Goal: Check status: Check status

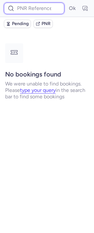
click at [22, 13] on input at bounding box center [34, 9] width 60 height 12
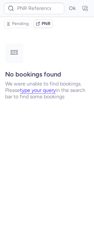
type input "CP7KR8"
type input "CPC6EQ"
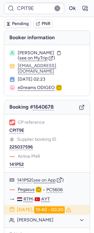
type input "CPC6EQ"
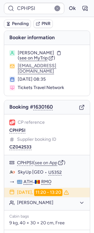
type input "CPC6EQ"
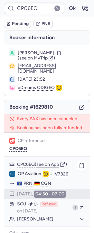
drag, startPoint x: 58, startPoint y: 214, endPoint x: 54, endPoint y: 215, distance: 3.6
click at [58, 215] on div "Erlind SHABANAJ" at bounding box center [46, 219] width 85 height 8
click at [28, 216] on button "Erlind SHABANAJ" at bounding box center [50, 219] width 67 height 6
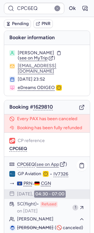
click at [22, 220] on button "Erlind SHABANAJ" at bounding box center [50, 219] width 67 height 6
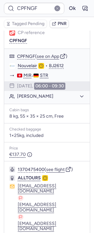
scroll to position [90, 0]
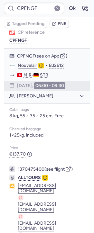
type input "CPYM7A"
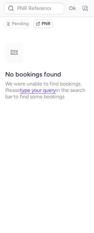
scroll to position [0, 0]
type input "CPQUZ9"
type input "CP7KR8"
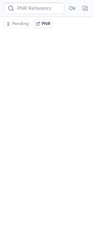
type input "CPICPG"
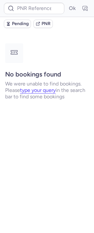
type input "CP7KR8"
type input "7379321"
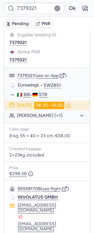
scroll to position [157, 0]
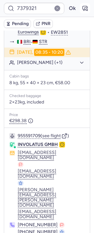
click at [83, 6] on icon "button" at bounding box center [85, 8] width 5 height 4
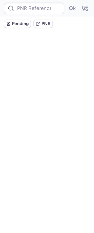
scroll to position [0, 0]
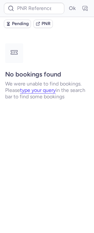
type input "7379313"
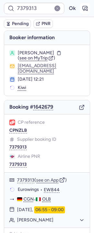
click at [83, 7] on icon "button" at bounding box center [85, 8] width 5 height 4
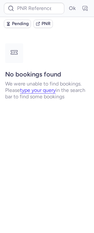
type input "7379169"
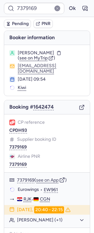
click at [84, 6] on form "7379169 Ok" at bounding box center [47, 9] width 86 height 12
click at [80, 11] on button "button" at bounding box center [85, 8] width 10 height 10
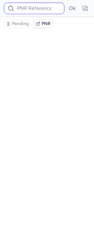
type input "7379169"
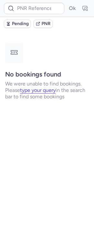
type input "7379706"
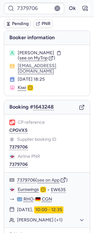
click at [85, 9] on icon "button" at bounding box center [86, 10] width 2 height 2
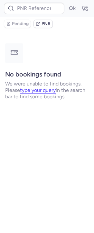
type input "7370160"
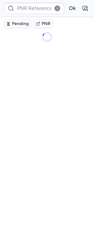
type input "7379706"
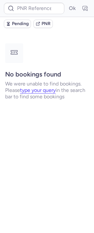
type input "7379743"
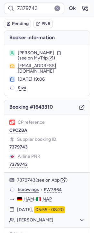
click at [82, 8] on icon "button" at bounding box center [85, 8] width 6 height 6
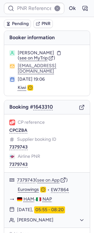
type input "7379743"
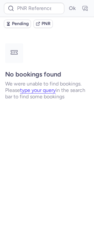
type input "7379971"
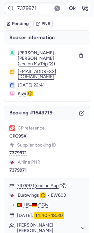
click at [82, 7] on icon "button" at bounding box center [85, 8] width 6 height 6
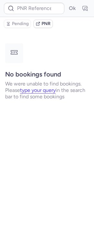
type input "7379971"
type input "7379730"
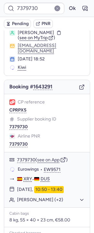
scroll to position [33, 0]
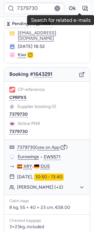
click at [83, 12] on button "button" at bounding box center [85, 8] width 10 height 10
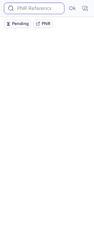
scroll to position [0, 0]
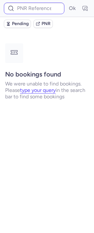
type input "7379091"
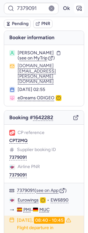
click at [76, 5] on icon "button" at bounding box center [79, 8] width 6 height 6
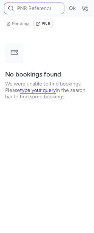
type input "7379091"
type input "7379535"
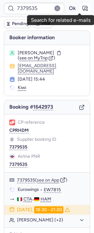
click at [82, 7] on icon "button" at bounding box center [85, 8] width 6 height 6
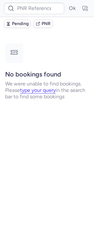
type input "7379187"
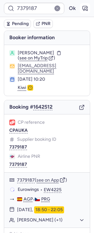
click at [82, 6] on icon "button" at bounding box center [85, 8] width 6 height 6
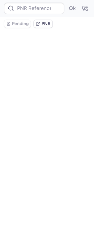
type input "7379187"
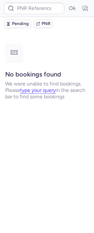
type input "7379993"
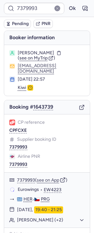
scroll to position [80, 0]
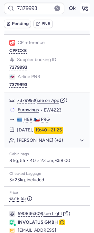
click at [80, 7] on button "button" at bounding box center [85, 8] width 10 height 10
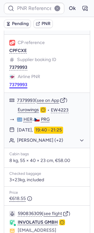
type input "7379993"
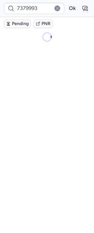
scroll to position [0, 0]
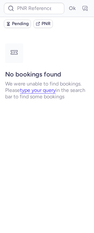
type input "225038143"
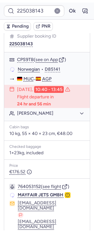
scroll to position [154, 0]
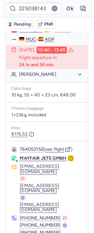
scroll to position [26, 0]
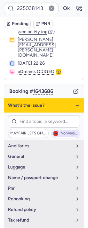
click at [61, 131] on span "Norwegian" at bounding box center [69, 133] width 17 height 4
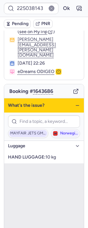
click at [31, 129] on button "MAYFAIR JETS GMBH" at bounding box center [28, 133] width 40 height 9
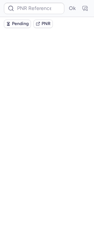
scroll to position [0, 0]
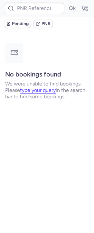
type input "225038038"
type input "225038020"
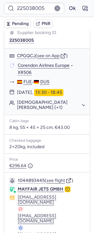
scroll to position [141, 0]
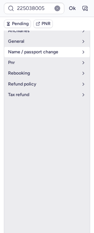
scroll to position [57, 0]
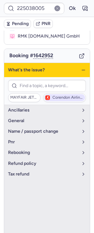
click at [61, 94] on span "Corendon Airlines Europe" at bounding box center [64, 97] width 41 height 7
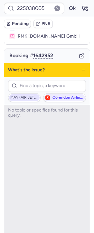
click at [29, 94] on span "MAYFAIR JETS GMBH" at bounding box center [24, 97] width 31 height 7
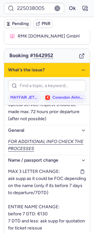
scroll to position [0, 0]
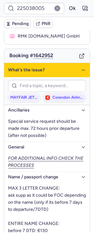
click at [81, 67] on icon "button" at bounding box center [83, 69] width 5 height 5
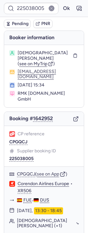
type input "CPXGRG"
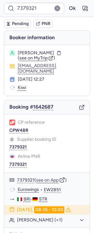
type input "225038020"
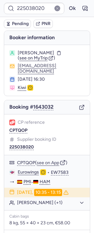
click at [79, 104] on icon "button" at bounding box center [82, 107] width 6 height 6
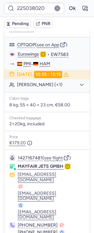
scroll to position [134, 0]
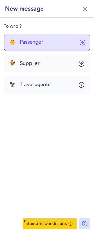
click at [40, 39] on span "Passenger" at bounding box center [31, 42] width 23 height 6
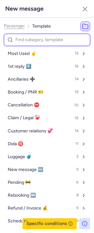
type input "c"
select select "en"
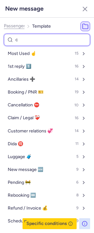
select select "en"
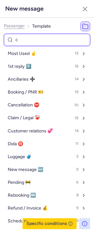
select select "en"
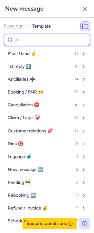
select select "en"
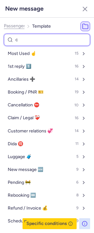
select select "en"
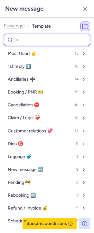
select select "en"
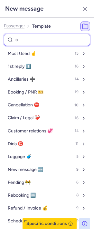
select select "en"
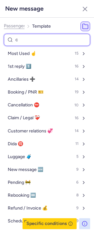
select select "en"
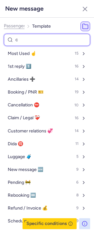
select select "en"
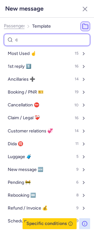
select select "en"
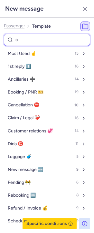
select select "en"
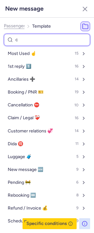
select select "en"
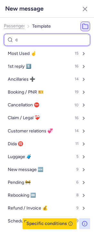
select select "en"
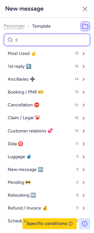
select select "en"
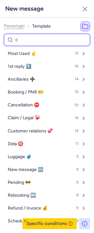
select select "en"
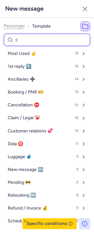
select select "en"
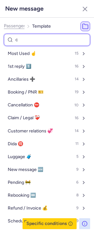
select select "en"
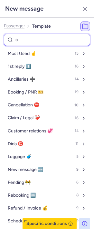
select select "en"
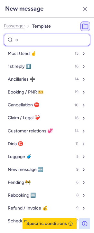
select select "en"
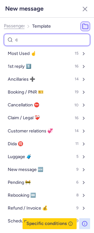
select select "en"
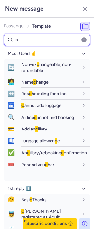
click at [39, 41] on input "c" at bounding box center [47, 40] width 86 height 13
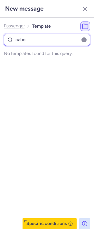
type input "cab"
select select "en"
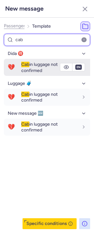
type input "cab"
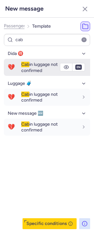
click at [38, 69] on span "Cab in luggage not confirmed" at bounding box center [39, 67] width 36 height 11
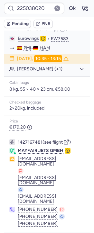
type input "225038038"
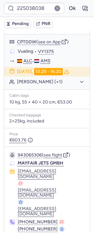
scroll to position [0, 0]
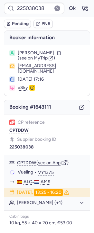
click at [79, 104] on icon "button" at bounding box center [82, 107] width 6 height 6
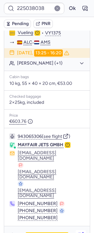
scroll to position [145, 0]
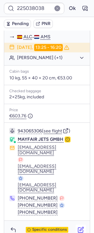
click at [77, 227] on icon "button" at bounding box center [80, 230] width 6 height 6
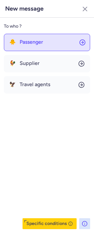
click at [20, 42] on span "Passenger" at bounding box center [31, 42] width 23 height 6
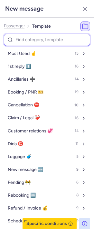
click at [21, 39] on input at bounding box center [47, 40] width 86 height 13
type input "ca"
select select "en"
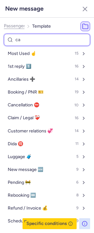
select select "en"
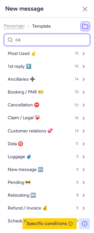
select select "en"
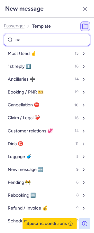
select select "en"
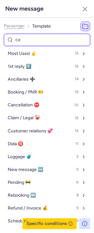
select select "en"
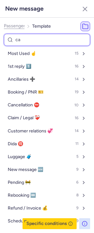
select select "en"
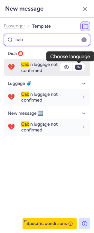
type input "cab"
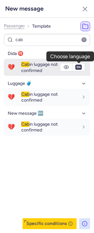
click at [82, 66] on span "en" at bounding box center [78, 67] width 6 height 5
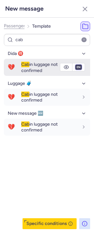
click at [78, 67] on select "fr en de nl pt es it ru" at bounding box center [79, 67] width 6 height 5
select select "de"
click at [76, 65] on select "fr en de nl pt es it ru" at bounding box center [79, 67] width 6 height 5
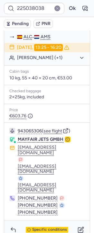
type input "7379535"
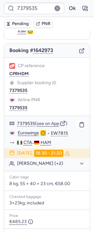
scroll to position [40, 0]
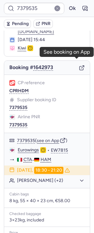
click at [81, 66] on line "button" at bounding box center [82, 67] width 3 height 3
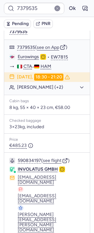
scroll to position [157, 0]
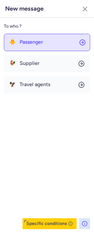
click at [34, 40] on span "Passenger" at bounding box center [31, 42] width 23 height 6
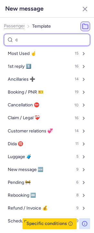
type input "ca"
select select "en"
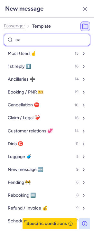
select select "en"
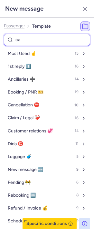
select select "en"
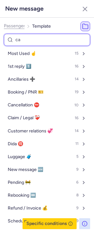
select select "en"
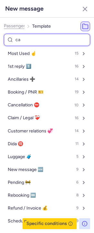
select select "en"
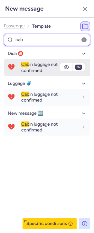
type input "cab"
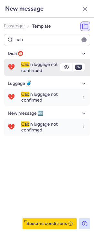
click at [31, 71] on span "Cab in luggage not confirmed" at bounding box center [39, 67] width 36 height 11
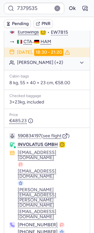
type input "7379169"
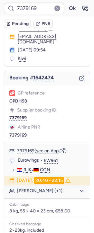
scroll to position [0, 0]
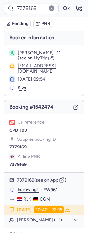
click at [77, 107] on polyline "button" at bounding box center [78, 106] width 2 height 2
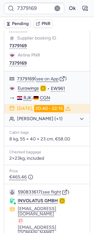
scroll to position [157, 0]
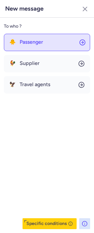
click at [37, 47] on button "🐥 Passenger" at bounding box center [47, 42] width 86 height 17
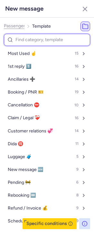
click at [36, 37] on input at bounding box center [47, 40] width 86 height 13
type input "ca"
select select "en"
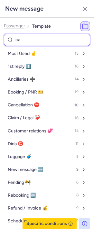
select select "en"
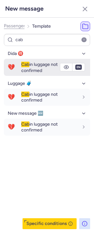
click at [28, 73] on div "Cab in luggage not confirmed" at bounding box center [55, 67] width 69 height 17
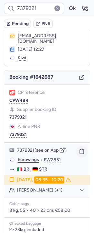
scroll to position [0, 0]
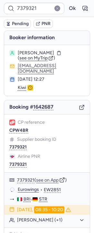
click at [77, 105] on div "Booking # 1642687" at bounding box center [46, 107] width 85 height 14
click at [79, 104] on icon "button" at bounding box center [82, 107] width 6 height 6
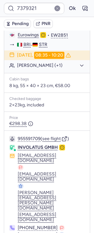
scroll to position [157, 0]
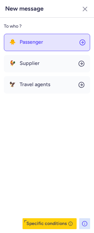
click at [36, 41] on span "Passenger" at bounding box center [31, 42] width 23 height 6
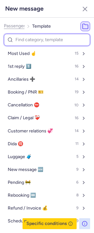
click at [32, 44] on input at bounding box center [47, 40] width 86 height 13
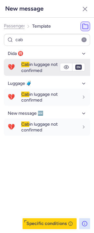
click at [28, 70] on span "Cab in luggage not confirmed" at bounding box center [39, 67] width 36 height 11
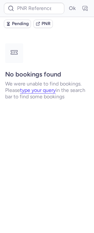
scroll to position [0, 0]
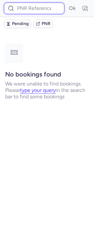
click at [40, 8] on input at bounding box center [34, 9] width 60 height 12
paste input "DT1747131662932140"
click at [67, 3] on button "Ok" at bounding box center [72, 8] width 10 height 10
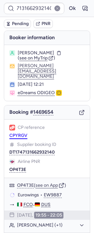
click at [18, 137] on button "CPYRGV" at bounding box center [18, 135] width 18 height 5
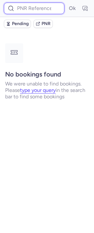
click at [52, 7] on input at bounding box center [34, 9] width 60 height 12
paste input "DT1747131662932140"
click at [67, 3] on button "Ok" at bounding box center [72, 8] width 10 height 10
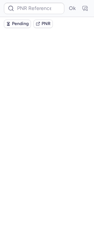
scroll to position [0, 0]
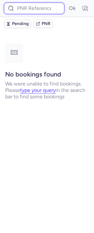
click at [37, 7] on input at bounding box center [34, 9] width 60 height 12
paste input "DT1747314074369760"
click at [67, 3] on button "Ok" at bounding box center [72, 8] width 10 height 10
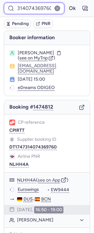
scroll to position [0, 0]
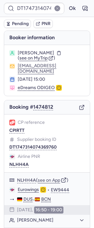
click at [24, 137] on div "CP reference CPIRTT" at bounding box center [46, 143] width 75 height 13
click at [23, 128] on button "CPIRTT" at bounding box center [16, 130] width 15 height 5
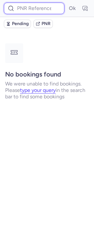
click at [28, 8] on input at bounding box center [34, 9] width 60 height 12
paste input "DT1747299986045149"
click at [67, 3] on button "Ok" at bounding box center [72, 8] width 10 height 10
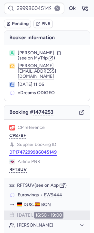
click at [38, 150] on button "DT1747299986045149" at bounding box center [32, 152] width 47 height 5
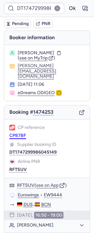
click at [15, 133] on button "CP87BF" at bounding box center [17, 135] width 17 height 5
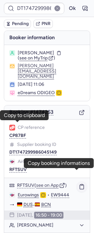
click at [79, 184] on icon "button" at bounding box center [82, 187] width 6 height 6
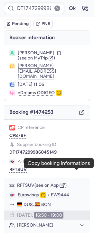
click at [44, 82] on div "15 May 2025, 11:06" at bounding box center [51, 85] width 67 height 6
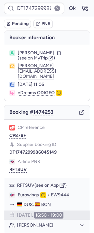
click at [44, 82] on div "15 May 2025, 11:06" at bounding box center [51, 85] width 67 height 6
copy section "15 May 2025, 11:06"
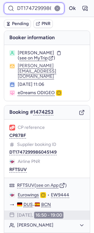
click at [32, 10] on input "DT1747299986045149" at bounding box center [34, 9] width 60 height 12
paste input "314074369760"
click at [67, 3] on button "Ok" at bounding box center [72, 8] width 10 height 10
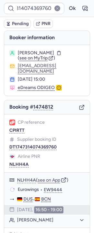
scroll to position [1, 0]
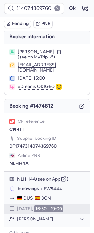
click at [73, 136] on div "CP reference CPIRTT" at bounding box center [46, 142] width 75 height 13
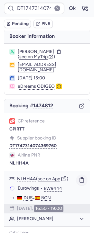
click at [79, 177] on icon "button" at bounding box center [82, 180] width 6 height 6
drag, startPoint x: 71, startPoint y: 74, endPoint x: 5, endPoint y: 75, distance: 65.9
click at [5, 75] on section "Agyai PETER ( see on MyTrip ) giftyafram777@gmail.com 15 May 2025, 15:00 eDream…" at bounding box center [46, 69] width 85 height 51
copy div "15 May 2025, 15:00"
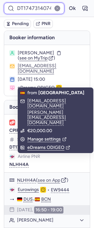
click at [30, 11] on input "DT1747314074369760" at bounding box center [34, 9] width 60 height 12
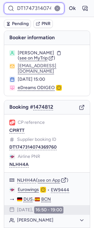
click at [30, 11] on input "DT1747314074369760" at bounding box center [34, 9] width 60 height 12
paste input "299986045149"
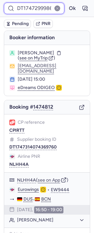
scroll to position [0, 23]
click at [67, 3] on button "Ok" at bounding box center [72, 8] width 10 height 10
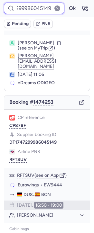
scroll to position [0, 0]
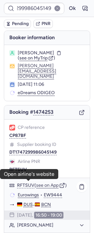
click at [24, 192] on link "Eurowings" at bounding box center [28, 195] width 21 height 6
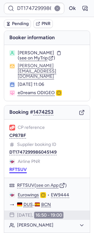
click at [13, 167] on button "RFTSUV" at bounding box center [17, 169] width 17 height 5
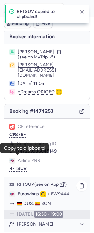
scroll to position [3, 0]
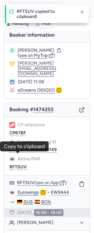
click at [55, 220] on button "Mateo CROVETTO YEPES" at bounding box center [50, 223] width 67 height 6
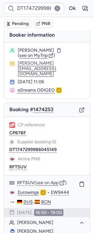
drag, startPoint x: 48, startPoint y: 217, endPoint x: 32, endPoint y: 222, distance: 16.6
click at [32, 228] on li "Mateo CROVETTO YEPES" at bounding box center [46, 231] width 75 height 6
copy span "CROVETTO YEPES"
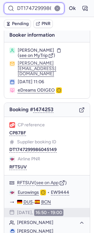
click at [38, 5] on input "DT1747299986045149" at bounding box center [34, 9] width 60 height 12
paste input "314074369760"
click at [67, 3] on button "Ok" at bounding box center [72, 8] width 10 height 10
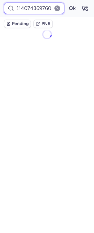
scroll to position [15, 0]
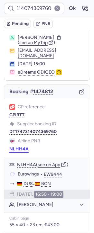
click at [10, 147] on button "NLHH4A" at bounding box center [18, 149] width 19 height 5
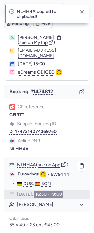
click at [31, 171] on link "Eurowings" at bounding box center [28, 174] width 21 height 6
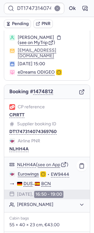
click at [28, 193] on div "NLHH4A ( see on App ) Eurowings • EW9444 DUS - BCN 19 May 2025, 16:50 - 19:00 A…" at bounding box center [46, 184] width 85 height 55
click at [35, 203] on div "NLHH4A ( see on App ) Eurowings • EW9444 DUS - BCN 19 May 2025, 16:50 - 19:00 A…" at bounding box center [46, 184] width 85 height 55
click at [35, 202] on button "Agyai PETER" at bounding box center [50, 205] width 67 height 6
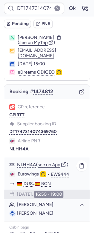
click at [42, 210] on ul "Agyai PETER" at bounding box center [46, 213] width 85 height 9
click at [37, 210] on span "Agyai PETER" at bounding box center [35, 212] width 36 height 5
copy span "PETER"
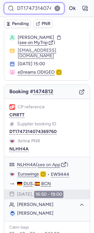
click at [31, 12] on input "DT1747314074369760" at bounding box center [34, 9] width 60 height 12
paste input "4513230445296"
click at [67, 3] on button "Ok" at bounding box center [72, 8] width 10 height 10
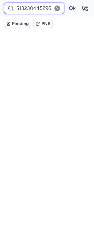
scroll to position [28, 0]
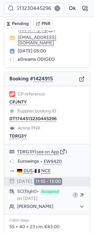
click at [23, 96] on div "CP reference" at bounding box center [26, 94] width 35 height 6
click at [23, 100] on button "CPJN7Y" at bounding box center [17, 102] width 17 height 5
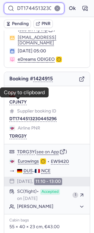
click at [23, 4] on input "DT1744513230445296" at bounding box center [34, 9] width 60 height 12
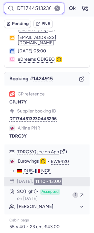
click at [23, 4] on input "DT1744513230445296" at bounding box center [34, 9] width 60 height 12
paste input "36794592835"
click at [67, 3] on button "Ok" at bounding box center [72, 8] width 10 height 10
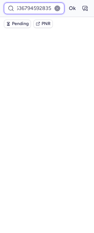
scroll to position [41, 0]
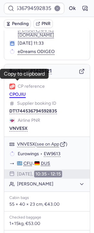
click at [18, 92] on button "CPOJIU" at bounding box center [17, 94] width 16 height 5
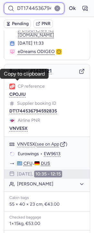
click at [39, 11] on input "DT1744536794592835" at bounding box center [34, 9] width 60 height 12
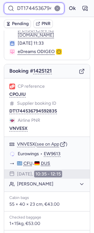
click at [39, 11] on input "DT1744536794592835" at bounding box center [34, 9] width 60 height 12
paste input "62725909186"
click at [67, 3] on button "Ok" at bounding box center [72, 8] width 10 height 10
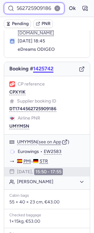
scroll to position [41, 0]
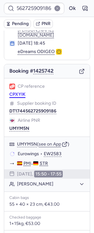
click at [18, 92] on button "CPXYIK" at bounding box center [17, 94] width 16 height 5
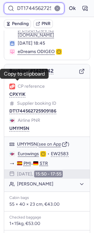
click at [38, 3] on input "DT1744562725909186" at bounding box center [34, 9] width 60 height 12
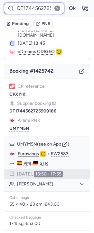
click at [38, 3] on input "DT1744562725909186" at bounding box center [34, 9] width 60 height 12
paste input "628234400084"
click at [67, 3] on button "Ok" at bounding box center [72, 8] width 10 height 10
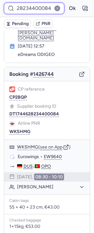
scroll to position [41, 0]
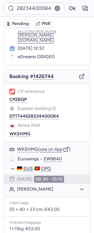
click at [17, 106] on span "Supplier booking ID" at bounding box center [36, 108] width 39 height 5
click at [20, 97] on button "CP2BQP" at bounding box center [17, 99] width 17 height 5
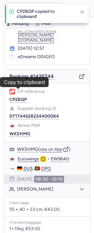
click at [86, 12] on div "CP2BQP copied to clipboard!" at bounding box center [47, 14] width 84 height 18
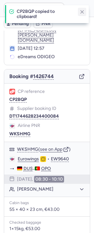
click at [79, 10] on icon "button" at bounding box center [82, 12] width 6 height 6
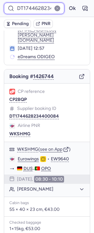
click at [40, 9] on input "DT1744628234400084" at bounding box center [34, 9] width 60 height 12
paste input "5102460504510"
click at [67, 3] on button "Ok" at bounding box center [72, 8] width 10 height 10
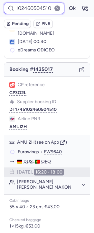
scroll to position [41, 0]
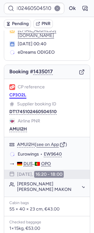
click at [24, 93] on button "CP3O2L" at bounding box center [17, 95] width 17 height 5
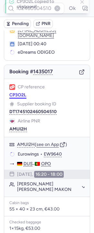
scroll to position [0, 0]
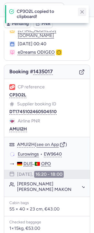
click at [84, 11] on icon "button" at bounding box center [82, 12] width 6 height 6
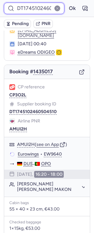
click at [35, 10] on input "DT1745102460504510" at bounding box center [34, 9] width 60 height 12
paste input "328087702078"
click at [67, 3] on button "Ok" at bounding box center [72, 8] width 10 height 10
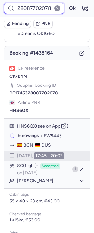
scroll to position [41, 0]
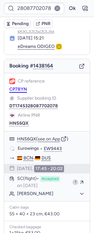
click at [20, 87] on button "CP7BYN" at bounding box center [18, 89] width 18 height 5
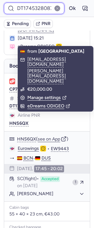
click at [37, 9] on input "DT1745328087702078" at bounding box center [34, 9] width 60 height 12
click at [37, 8] on input "DT1745328087702078" at bounding box center [34, 9] width 60 height 12
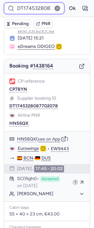
paste input "9585748549176"
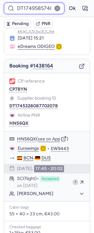
scroll to position [0, 23]
click at [67, 3] on button "Ok" at bounding box center [72, 8] width 10 height 10
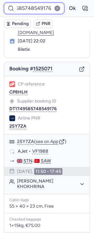
scroll to position [41, 0]
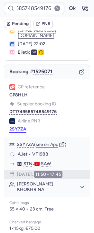
click at [13, 127] on button "2SY7ZA" at bounding box center [17, 129] width 17 height 5
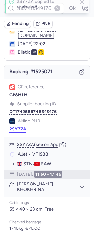
scroll to position [0, 0]
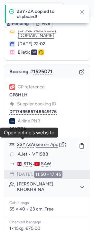
click at [24, 151] on link "AJet" at bounding box center [23, 154] width 10 height 6
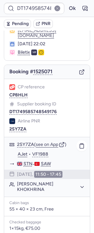
click at [41, 182] on button "Polina KHOKHRINA" at bounding box center [50, 187] width 67 height 10
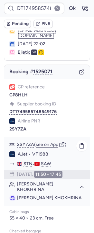
click at [44, 195] on span "Polina KHOKHRINA" at bounding box center [49, 197] width 65 height 5
copy span "KHOKHRINA"
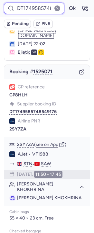
click at [25, 11] on input "DT1749585748549176" at bounding box center [34, 9] width 60 height 12
paste input "5050849254871"
click at [67, 3] on button "Ok" at bounding box center [72, 8] width 10 height 10
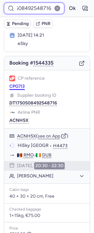
scroll to position [41, 0]
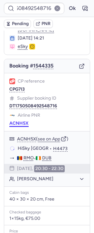
click at [17, 121] on button "ACNH5X" at bounding box center [18, 123] width 19 height 5
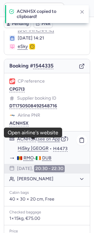
click at [30, 146] on link "HiSky Romania" at bounding box center [48, 149] width 60 height 6
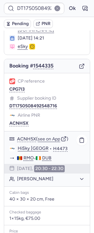
click at [49, 176] on button "Zagoreanu MIHAIL" at bounding box center [50, 179] width 67 height 6
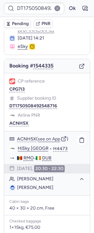
click at [51, 185] on span "Zagoreanu MIHAIL" at bounding box center [35, 187] width 36 height 5
click at [45, 185] on span "Zagoreanu MIHAIL" at bounding box center [35, 187] width 36 height 5
copy span "MIHAIL"
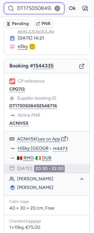
click at [31, 5] on input "DT1750508492548716" at bounding box center [34, 9] width 60 height 12
paste input "481992174660"
click at [67, 3] on button "Ok" at bounding box center [72, 8] width 10 height 10
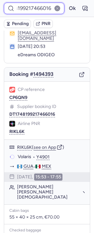
scroll to position [41, 0]
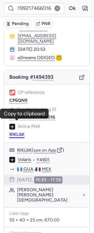
click at [17, 132] on button "RIKL6K" at bounding box center [16, 134] width 15 height 5
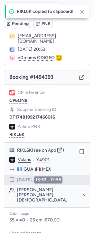
click at [24, 157] on link "Volaris" at bounding box center [24, 160] width 13 height 6
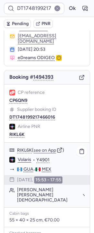
click at [30, 186] on div "Alexandra Michelle TROCHEZ PASTOR" at bounding box center [46, 195] width 85 height 18
click at [32, 187] on button "Alexandra Michelle TROCHEZ PASTOR" at bounding box center [50, 194] width 67 height 15
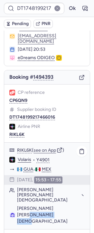
drag, startPoint x: 41, startPoint y: 202, endPoint x: 57, endPoint y: 190, distance: 20.6
click at [57, 190] on div "RIKL6K ( see on App ) Volaris • Y4901 GUA - MEX 19 Jun 2025, 15:53 - 17:55 Alex…" at bounding box center [46, 186] width 85 height 86
copy span "TROCHEZ PASTOR"
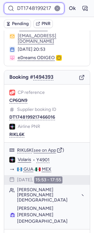
click at [20, 10] on input "DT1748199217466016" at bounding box center [34, 9] width 60 height 12
paste input "CPGBRS"
click at [67, 3] on button "Ok" at bounding box center [72, 8] width 10 height 10
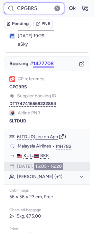
scroll to position [41, 0]
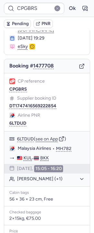
click at [46, 14] on div "CPGBRS Ok" at bounding box center [47, 8] width 94 height 17
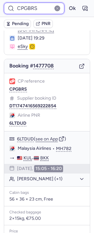
click at [43, 10] on input "CPGBRS" at bounding box center [34, 9] width 60 height 12
click at [44, 10] on input "CPGBRS" at bounding box center [34, 9] width 60 height 12
paste input "DT1747566167423159"
click at [67, 3] on button "Ok" at bounding box center [72, 8] width 10 height 10
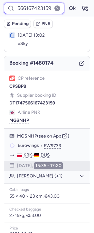
scroll to position [41, 0]
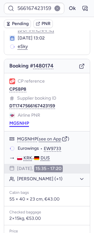
click at [26, 121] on button "MGSNHP" at bounding box center [19, 123] width 20 height 5
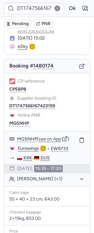
click at [35, 176] on button "Pawel MROWCZYNSKI (+1)" at bounding box center [50, 179] width 67 height 6
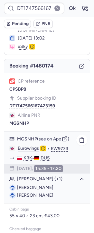
click at [45, 185] on span "Pawel MROWCZYNSKI" at bounding box center [35, 187] width 36 height 5
copy span "MROWCZYNSKI"
click at [14, 87] on button "CPSBP8" at bounding box center [17, 89] width 17 height 5
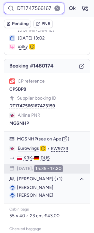
click at [39, 5] on input "DT1747566167423159" at bounding box center [34, 9] width 60 height 12
paste input "844848587844"
click at [67, 3] on button "Ok" at bounding box center [72, 8] width 10 height 10
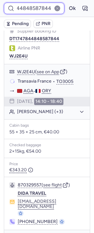
scroll to position [0, 0]
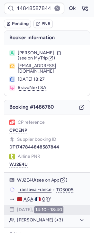
click at [22, 163] on div "CP reference CPCENP Supplier booking ID DT1747844848587844 Airline PNR WJ2E4U" at bounding box center [46, 143] width 85 height 58
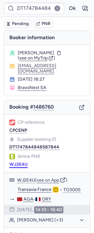
click at [21, 162] on button "WJ2E4U" at bounding box center [18, 164] width 18 height 5
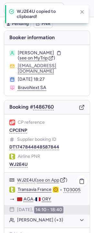
click at [28, 187] on link "Transavia France" at bounding box center [35, 190] width 34 height 6
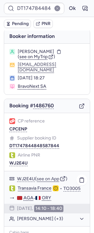
click at [44, 217] on button "Kamal SAIB (+3)" at bounding box center [50, 219] width 67 height 6
click at [36, 226] on span "Kamal SAIB" at bounding box center [35, 227] width 36 height 5
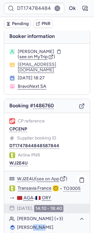
click at [36, 226] on span "Kamal SAIB" at bounding box center [35, 227] width 36 height 5
copy span "SAIB"
click at [17, 127] on button "CPCENP" at bounding box center [18, 129] width 18 height 5
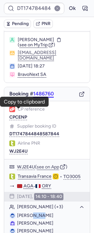
scroll to position [13, 0]
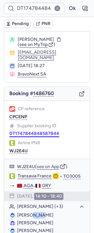
click at [35, 131] on button "DT1747844848587844" at bounding box center [34, 133] width 50 height 5
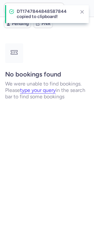
scroll to position [0, 0]
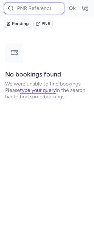
click at [23, 10] on input at bounding box center [34, 9] width 60 height 12
paste input "NF6GUD"
click at [67, 3] on button "Ok" at bounding box center [72, 8] width 10 height 10
click at [39, 10] on input "NF6GUD" at bounding box center [34, 9] width 60 height 12
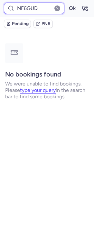
paste input "DT1744705250058332"
click at [67, 3] on button "Ok" at bounding box center [72, 8] width 10 height 10
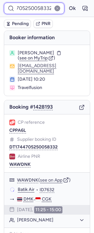
scroll to position [0, 0]
click at [34, 5] on input "DT1744705250058332" at bounding box center [34, 9] width 60 height 12
paste input "532281379998"
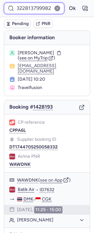
click at [67, 3] on button "Ok" at bounding box center [72, 8] width 10 height 10
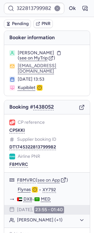
click at [35, 154] on div "Supplier booking ID DT1745322813799982" at bounding box center [46, 160] width 75 height 13
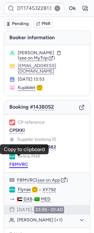
click at [24, 162] on button "F8MVRC" at bounding box center [18, 164] width 19 height 5
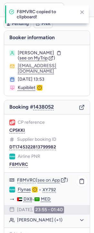
click at [25, 187] on link "Flynas" at bounding box center [24, 190] width 13 height 6
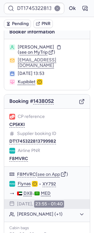
scroll to position [14, 0]
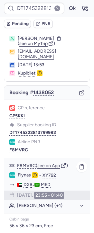
click at [48, 203] on button "Eldar GADZHIEV (+1)" at bounding box center [50, 206] width 67 height 6
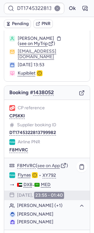
click at [43, 211] on span "Eldar GADZHIEV" at bounding box center [35, 213] width 36 height 5
copy span "GADZHIEV"
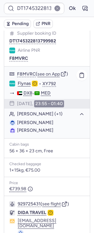
click at [42, 128] on span "Lailia GADZHIEVA" at bounding box center [35, 130] width 36 height 5
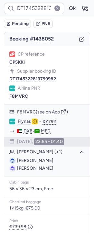
scroll to position [28, 0]
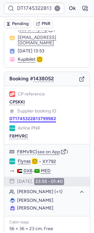
click at [43, 116] on button "DT1745322813799982" at bounding box center [32, 118] width 47 height 5
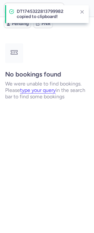
scroll to position [0, 0]
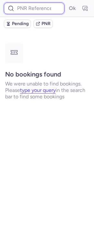
click at [42, 7] on input at bounding box center [34, 9] width 60 height 12
paste input "DT1745322813799982"
click at [67, 3] on button "Ok" at bounding box center [72, 8] width 10 height 10
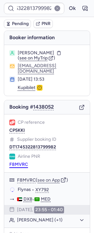
click at [21, 162] on button "F8MVRC" at bounding box center [18, 164] width 19 height 5
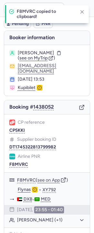
click at [12, 137] on div "CP reference CP5KKI" at bounding box center [46, 143] width 75 height 13
click at [11, 128] on button "CP5KKI" at bounding box center [16, 130] width 15 height 5
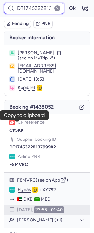
click at [34, 8] on input "DT1745322813799982" at bounding box center [34, 9] width 60 height 12
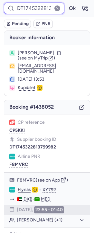
click at [34, 8] on input "DT1745322813799982" at bounding box center [34, 9] width 60 height 12
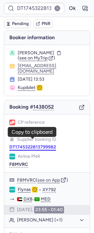
click at [41, 145] on button "DT1745322813799982" at bounding box center [32, 147] width 47 height 5
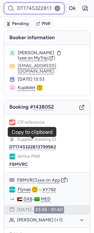
click at [37, 3] on input "DT1745322813799982" at bounding box center [34, 9] width 60 height 12
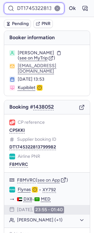
click at [37, 3] on input "DT1745322813799982" at bounding box center [34, 9] width 60 height 12
paste input "4643143588844"
click at [67, 3] on button "Ok" at bounding box center [72, 8] width 10 height 10
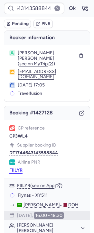
click at [12, 168] on button "FIILYR" at bounding box center [15, 170] width 13 height 5
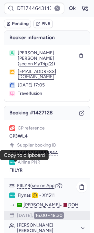
click at [40, 223] on button "Vanessa Chanice MAGALHAES SILVA" at bounding box center [50, 228] width 67 height 10
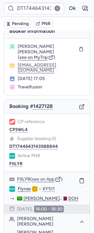
scroll to position [16, 0]
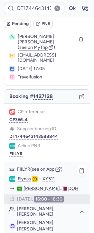
drag, startPoint x: 63, startPoint y: 224, endPoint x: 16, endPoint y: 222, distance: 46.6
click at [16, 222] on li "Vanessa Chanice MAGALHAES SILVA" at bounding box center [46, 225] width 75 height 13
click at [18, 222] on span "Vanessa Chanice MAGALHAES SILVA" at bounding box center [35, 226] width 36 height 12
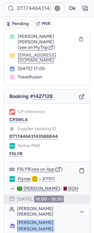
click at [18, 222] on span "Vanessa Chanice MAGALHAES SILVA" at bounding box center [35, 226] width 36 height 12
click at [31, 224] on span "Vanessa Chanice MAGALHAES SILVA" at bounding box center [35, 226] width 36 height 12
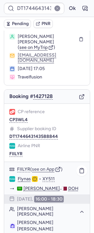
drag, startPoint x: 57, startPoint y: 224, endPoint x: 16, endPoint y: 220, distance: 41.0
click at [16, 220] on li "Vanessa Chanice MAGALHAES SILVA" at bounding box center [46, 225] width 75 height 13
click at [48, 126] on span "Supplier booking ID" at bounding box center [36, 128] width 39 height 5
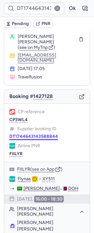
click at [48, 134] on button "DT1744643143588844" at bounding box center [33, 136] width 49 height 5
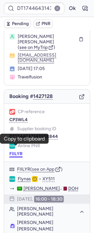
click at [13, 151] on button "FIILYR" at bounding box center [15, 153] width 13 height 5
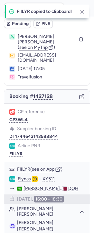
click at [21, 118] on div "CP reference CP3WL4 Supplier booking ID DT1744643143588844 Airline PNR FIILYR" at bounding box center [46, 133] width 85 height 58
click at [13, 117] on button "CP3WL4" at bounding box center [18, 119] width 18 height 5
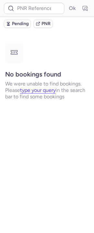
scroll to position [0, 0]
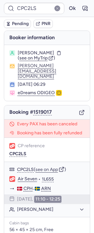
type input "CPKWKM"
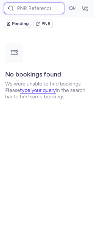
click at [47, 13] on input at bounding box center [34, 9] width 60 height 12
paste input "YP8GI1"
type input "YP8GI1"
click at [67, 3] on button "Ok" at bounding box center [72, 8] width 10 height 10
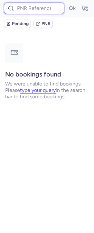
click at [36, 5] on input at bounding box center [34, 9] width 60 height 12
paste input "CP5SMA"
click at [67, 3] on button "Ok" at bounding box center [72, 8] width 10 height 10
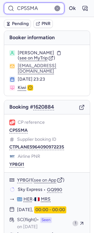
click at [34, 3] on input "CP5SMA" at bounding box center [34, 9] width 60 height 12
click at [35, 4] on input "CP5SMA" at bounding box center [34, 9] width 60 height 12
paste input "BA94"
click at [67, 3] on button "Ok" at bounding box center [72, 8] width 10 height 10
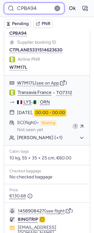
scroll to position [132, 0]
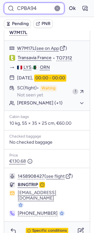
click at [28, 6] on input "CPBA94" at bounding box center [34, 9] width 60 height 12
paste input "YPW7"
click at [67, 3] on button "Ok" at bounding box center [72, 8] width 10 height 10
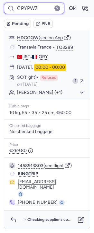
scroll to position [123, 0]
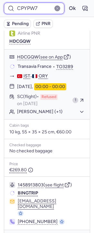
click at [30, 9] on input "CPYPW7" at bounding box center [34, 9] width 60 height 12
paste input "MBZE"
type input "CPMBZE"
click at [67, 3] on button "Ok" at bounding box center [72, 8] width 10 height 10
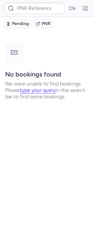
scroll to position [0, 0]
click at [30, 2] on div "Ok" at bounding box center [47, 8] width 94 height 17
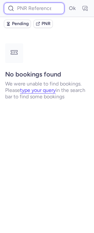
click at [37, 11] on input at bounding box center [34, 9] width 60 height 12
paste input "CPCEKM"
type input "CPCEKM"
click at [67, 3] on button "Ok" at bounding box center [72, 8] width 10 height 10
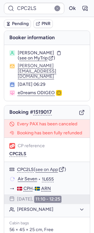
type input "CPKWKM"
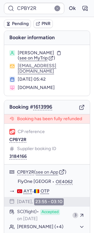
type input "CPJCUG"
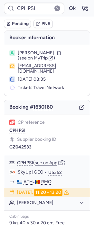
type input "7167967"
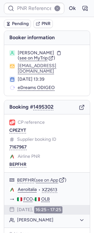
type input "CPF5PN"
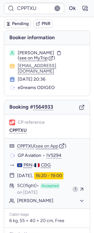
type input "CPPNVF"
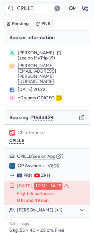
type input "CPIT9E"
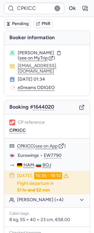
type input "CPBGUU"
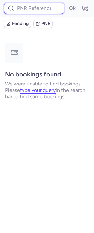
click at [40, 7] on input at bounding box center [34, 9] width 60 height 12
paste input "CPCEKM"
click at [67, 3] on button "Ok" at bounding box center [72, 8] width 10 height 10
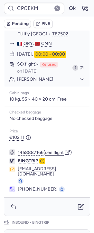
scroll to position [422, 0]
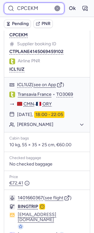
click at [29, 8] on input "CPCEKM" at bounding box center [34, 9] width 60 height 12
paste input "9KPE"
click at [67, 3] on button "Ok" at bounding box center [72, 8] width 10 height 10
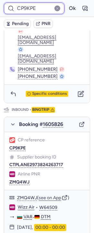
scroll to position [464, 0]
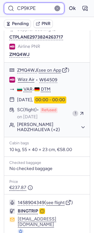
click at [29, 8] on input "CP9KPE" at bounding box center [34, 9] width 60 height 12
paste input "DOSM"
click at [67, 3] on button "Ok" at bounding box center [72, 8] width 10 height 10
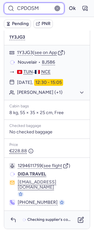
scroll to position [164, 0]
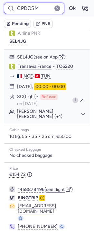
click at [26, 11] on input "CPDOSM" at bounding box center [34, 9] width 60 height 12
paste input "YPW7"
click at [67, 3] on button "Ok" at bounding box center [72, 8] width 10 height 10
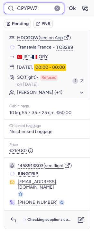
scroll to position [123, 0]
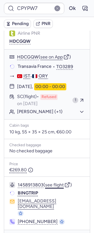
click at [62, 182] on button "see flight" at bounding box center [54, 184] width 19 height 5
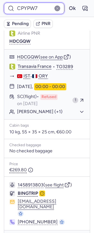
click at [24, 10] on input "CPYPW7" at bounding box center [34, 9] width 60 height 12
paste input "HTBP"
click at [67, 3] on button "Ok" at bounding box center [72, 8] width 10 height 10
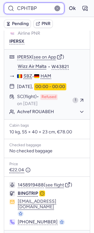
click at [36, 11] on input "CPHTBP" at bounding box center [34, 9] width 60 height 12
paste input "DOSM"
click at [67, 3] on button "Ok" at bounding box center [72, 8] width 10 height 10
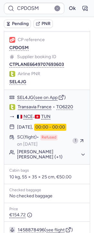
click at [30, 2] on div "CPDOSM Ok" at bounding box center [47, 8] width 94 height 17
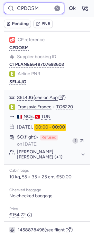
click at [31, 5] on input "CPDOSM" at bounding box center [34, 9] width 60 height 12
paste input "4WFU"
type input "CP4WFU"
click at [67, 3] on button "Ok" at bounding box center [72, 8] width 10 height 10
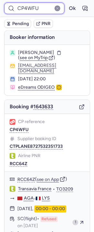
scroll to position [123, 0]
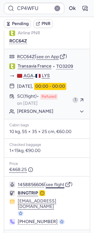
click at [54, 182] on button "see flight" at bounding box center [55, 184] width 19 height 5
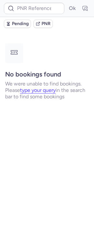
scroll to position [0, 0]
type input "DT1739793160378007"
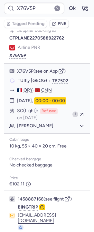
scroll to position [124, 0]
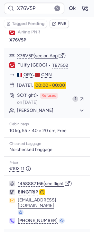
type input "CPKKWX"
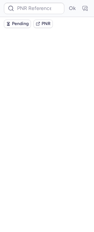
scroll to position [0, 0]
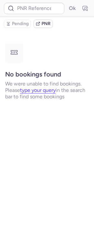
type input "CIVR9G"
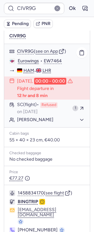
scroll to position [145, 0]
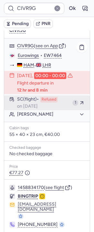
click at [31, 99] on button "SC (flight) Refused on Aug 13, 2025 1" at bounding box center [46, 102] width 85 height 15
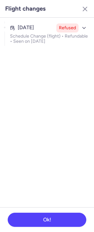
click at [31, 53] on section "Aug 13, 2025 Refused Schedule Change (flight) • Refundable • Seen on Aug 13, 20…" at bounding box center [47, 113] width 94 height 190
click at [32, 47] on ul "Aug 13, 2025 Refused Schedule Change (flight) • Refundable • Seen on Aug 13, 20…" at bounding box center [47, 34] width 94 height 32
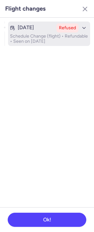
drag, startPoint x: 50, startPoint y: 32, endPoint x: 64, endPoint y: 24, distance: 15.8
click at [51, 32] on button "Aug 13, 2025 Refused Schedule Change (flight) • Refundable • Seen on Aug 13, 20…" at bounding box center [49, 34] width 82 height 24
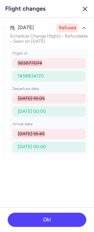
click at [84, 11] on icon "button" at bounding box center [85, 9] width 8 height 8
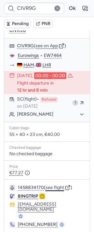
click at [63, 185] on button "see flight" at bounding box center [54, 187] width 19 height 5
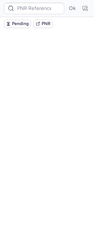
scroll to position [0, 0]
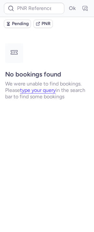
type input "CPUINE"
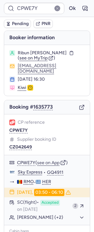
type input "CPZ8LM"
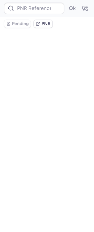
type input "CPXP4U"
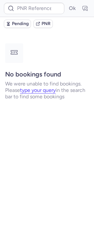
type input "CPKKWX"
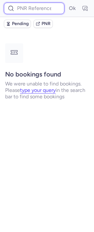
click at [38, 10] on input at bounding box center [34, 9] width 60 height 12
paste input "CPKK7D"
type input "CPKK7D"
click at [67, 3] on button "Ok" at bounding box center [72, 8] width 10 height 10
click at [31, 6] on input at bounding box center [34, 9] width 60 height 12
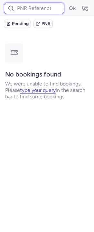
paste input "CPCEKM"
type input "CPCEKM"
click at [67, 3] on button "Ok" at bounding box center [72, 8] width 10 height 10
click at [30, 9] on input at bounding box center [34, 9] width 60 height 12
paste input "YP8GI1"
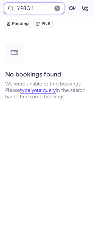
type input "YP8GI1"
click at [67, 3] on button "Ok" at bounding box center [72, 8] width 10 height 10
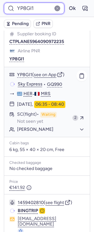
scroll to position [124, 0]
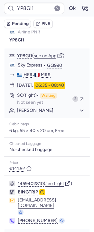
click at [43, 0] on div "YP8GI1 Ok" at bounding box center [47, 8] width 94 height 17
click at [43, 0] on div "Ok" at bounding box center [47, 8] width 94 height 17
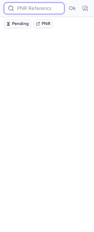
click at [40, 6] on input at bounding box center [34, 9] width 60 height 12
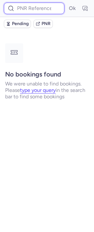
click at [40, 6] on input at bounding box center [34, 9] width 60 height 12
paste input "CPMBZE"
type input "CPMBZE"
click at [67, 3] on button "Ok" at bounding box center [72, 8] width 10 height 10
